Goal: Navigation & Orientation: Find specific page/section

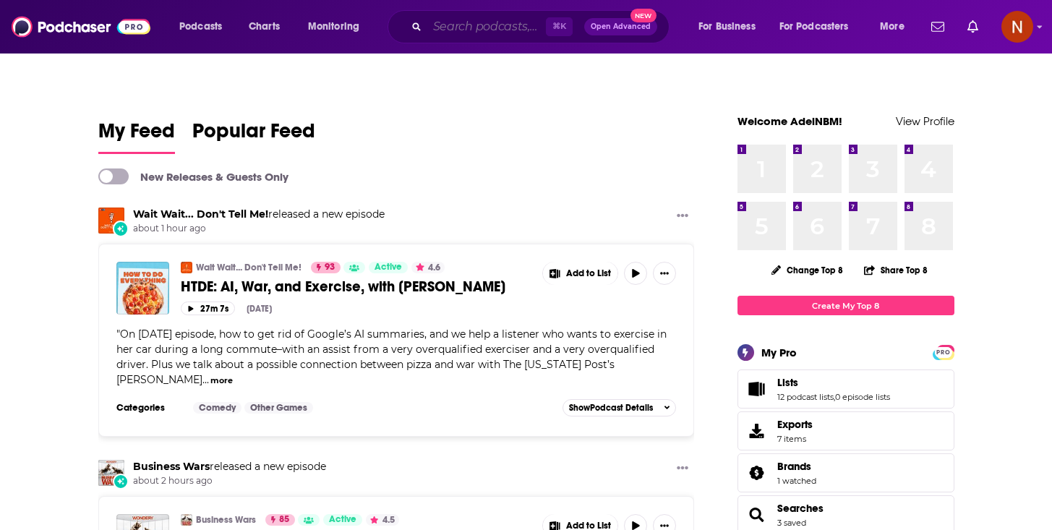
click at [457, 19] on input "Search podcasts, credits, & more..." at bounding box center [486, 26] width 119 height 23
click at [1003, 24] on img "Logged in as AdelNBM" at bounding box center [1018, 27] width 32 height 32
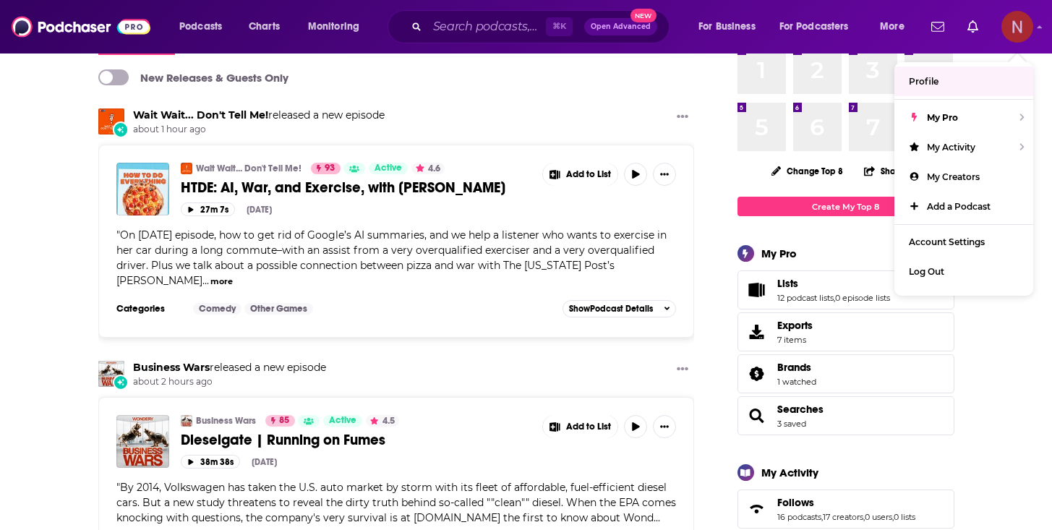
scroll to position [105, 0]
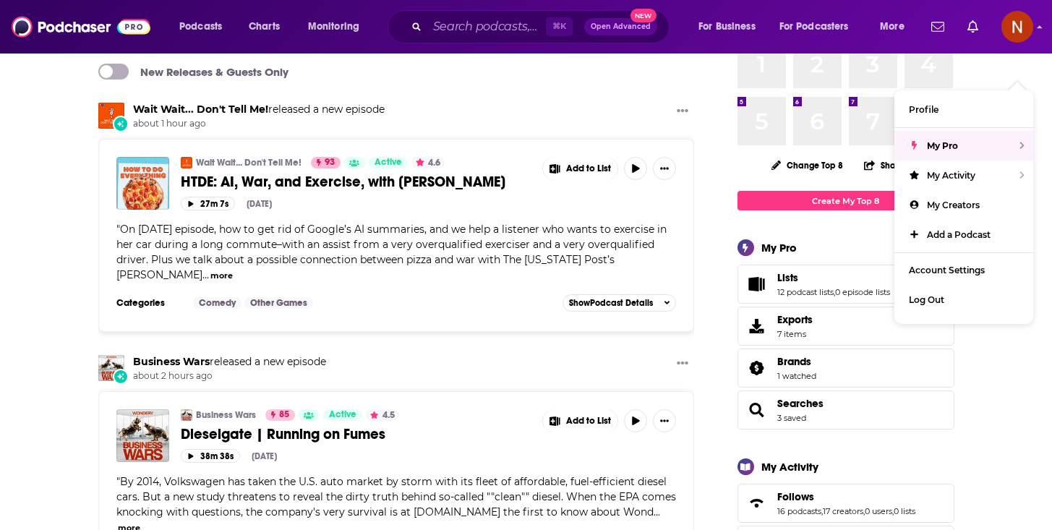
click at [512, 103] on div "Wait Wait... Don't Tell Me! released a new episode about 1 hour ago" at bounding box center [396, 116] width 597 height 27
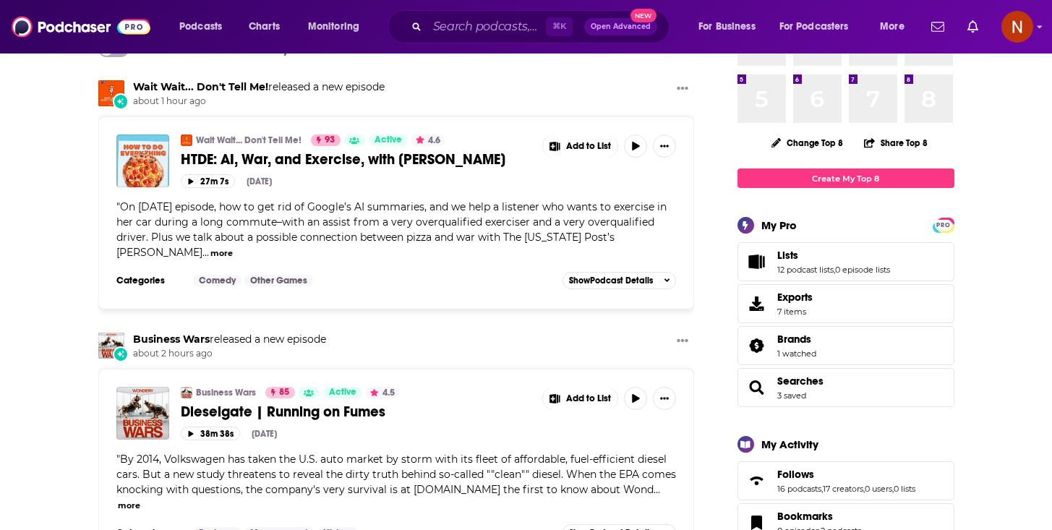
scroll to position [67, 0]
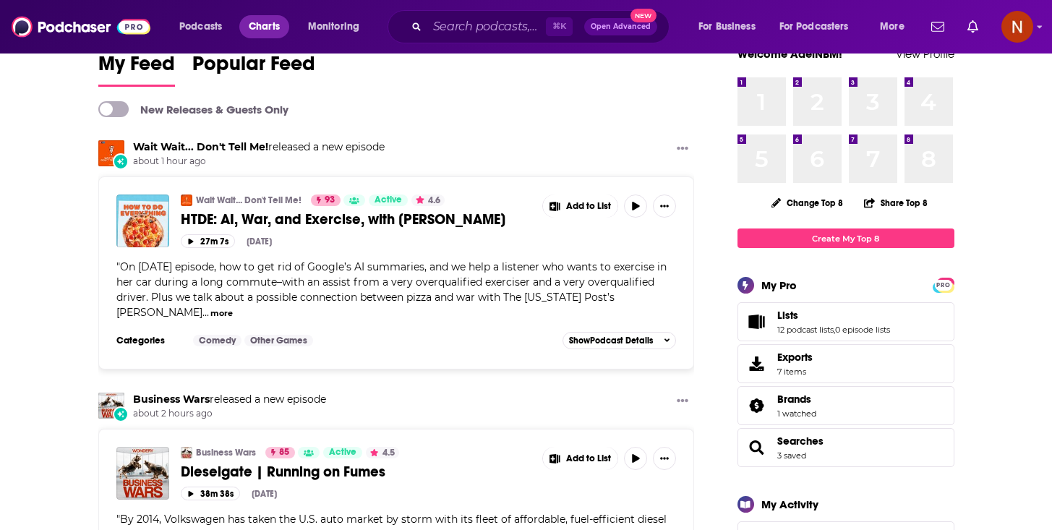
click at [271, 27] on span "Charts" at bounding box center [264, 27] width 31 height 20
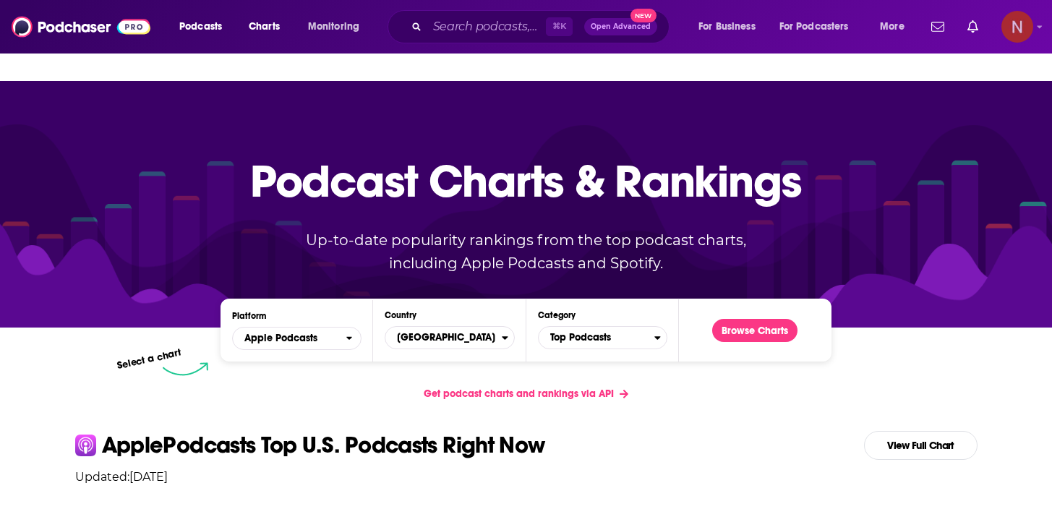
click at [1018, 25] on img "Logged in as AdelNBM" at bounding box center [1018, 27] width 32 height 32
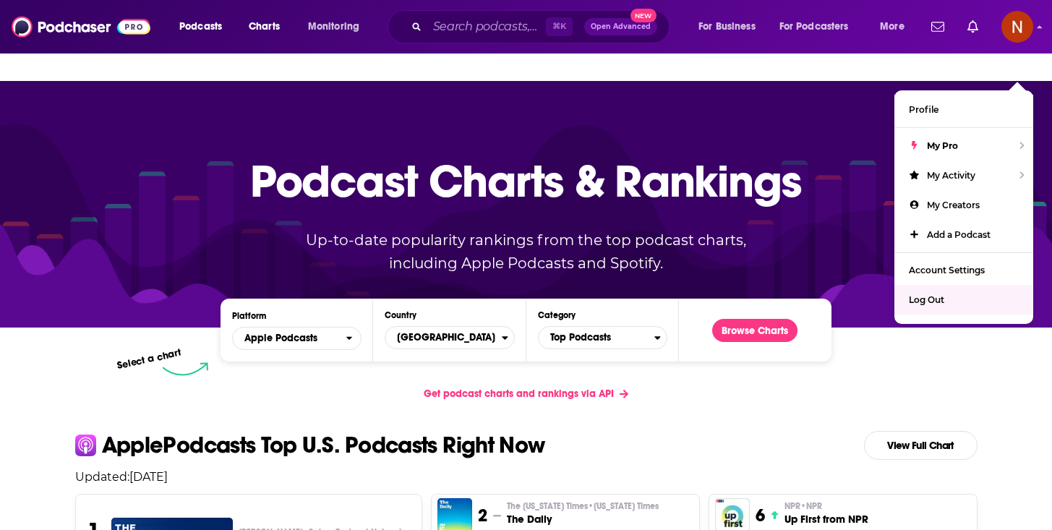
click at [974, 330] on div "Platform Apple Podcasts Country [GEOGRAPHIC_DATA] Category Top Podcasts Browse …" at bounding box center [527, 331] width 926 height 89
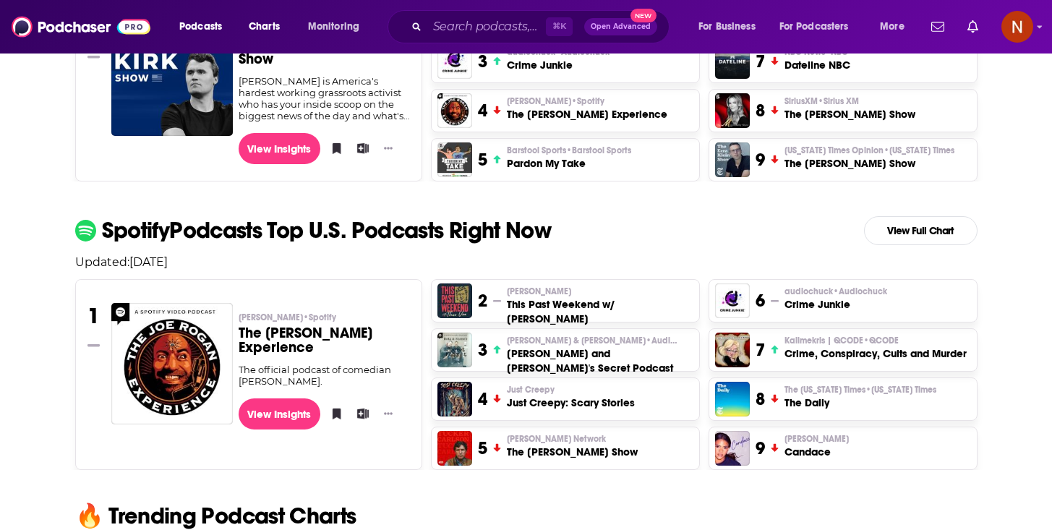
scroll to position [505, 0]
